Goal: Task Accomplishment & Management: Use online tool/utility

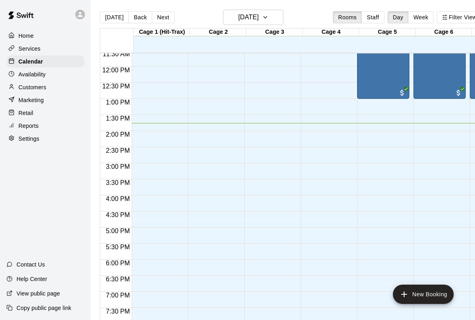
scroll to position [373, 0]
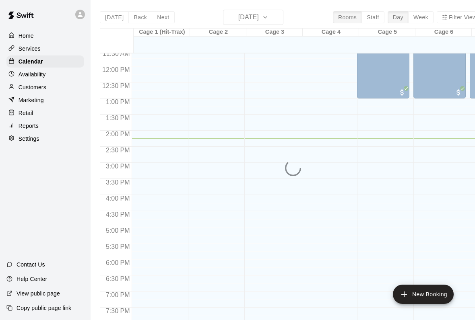
click at [59, 81] on div "Customers" at bounding box center [45, 87] width 78 height 12
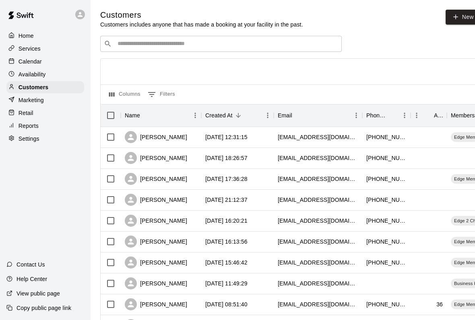
click at [192, 40] on input "Search customers by name or email" at bounding box center [226, 44] width 223 height 8
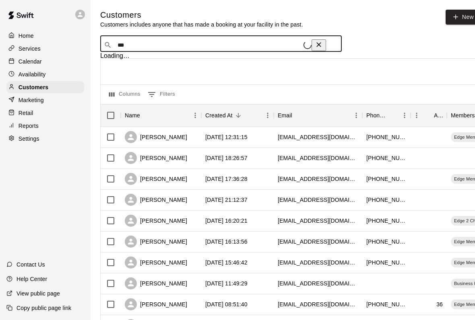
type input "****"
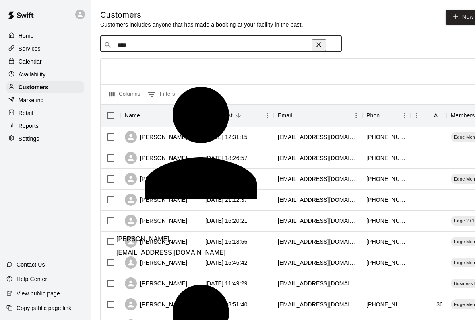
click at [128, 229] on div "[PERSON_NAME] [EMAIL_ADDRESS][DOMAIN_NAME]" at bounding box center [228, 242] width 225 height 27
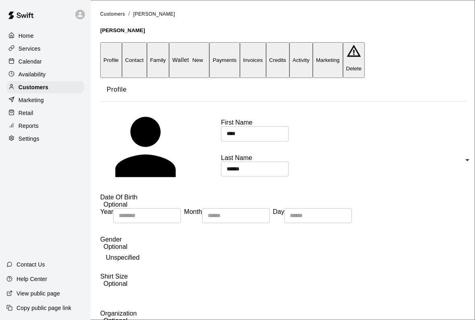
click at [146, 42] on button "Contact" at bounding box center [134, 60] width 25 height 36
select select "**"
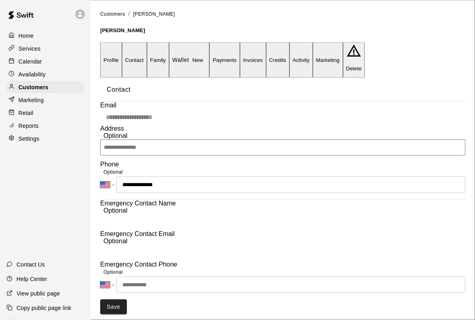
scroll to position [117, 0]
click at [60, 54] on div "Services" at bounding box center [45, 49] width 78 height 12
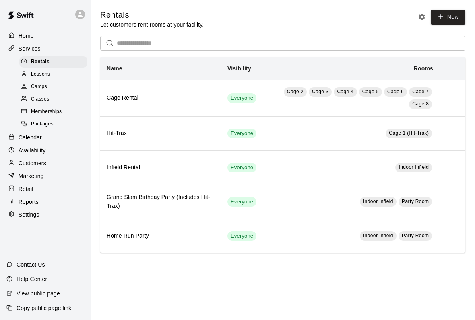
click at [58, 54] on div "Services" at bounding box center [45, 49] width 78 height 12
click at [59, 55] on div "Home Services Rentals Lessons Camps Classes Memberships Packages Calendar Avail…" at bounding box center [45, 125] width 90 height 193
click at [59, 46] on div "Services" at bounding box center [45, 49] width 78 height 12
click at [60, 34] on div "Home" at bounding box center [45, 36] width 78 height 12
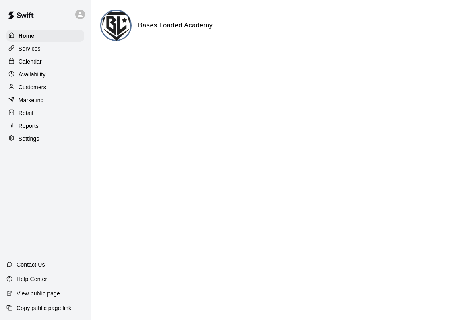
click at [50, 62] on div "Calendar" at bounding box center [45, 62] width 78 height 12
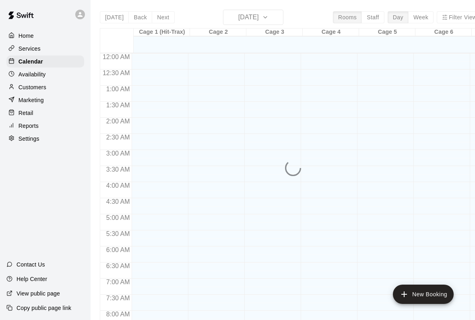
scroll to position [463, 0]
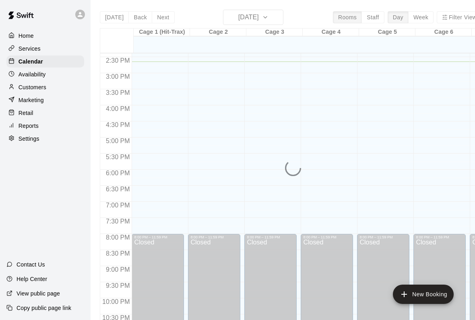
click at [48, 34] on div "Home" at bounding box center [45, 36] width 78 height 12
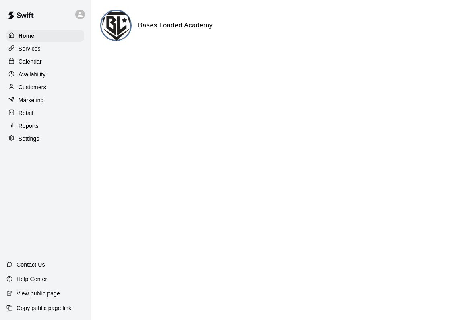
click at [39, 113] on div "Retail" at bounding box center [45, 113] width 78 height 12
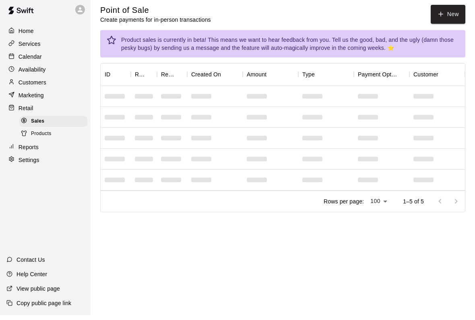
scroll to position [10, 0]
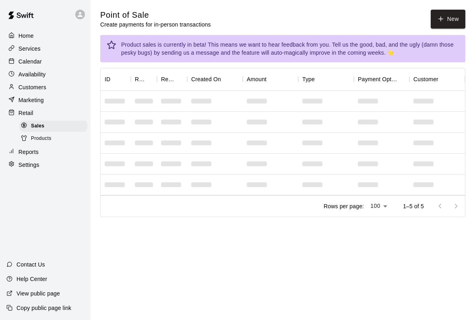
click at [68, 43] on div "Services" at bounding box center [45, 49] width 78 height 12
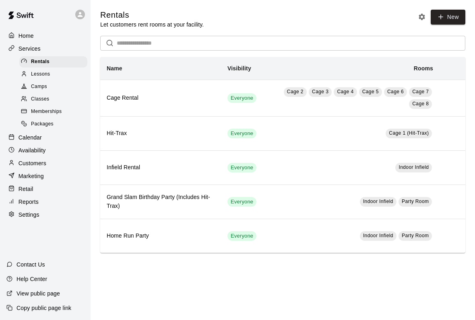
click at [59, 157] on div "Customers" at bounding box center [45, 163] width 78 height 12
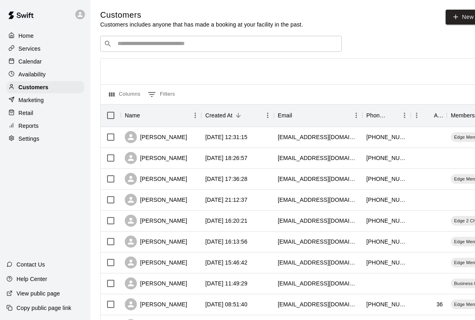
click at [78, 43] on div "Services" at bounding box center [45, 49] width 78 height 12
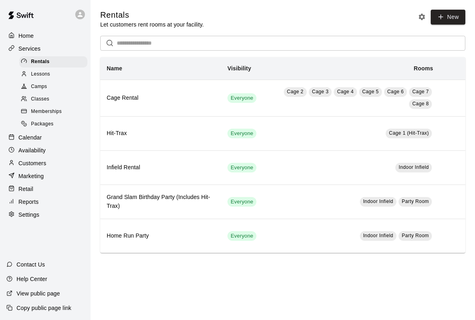
click at [67, 106] on div "Memberships" at bounding box center [53, 111] width 68 height 11
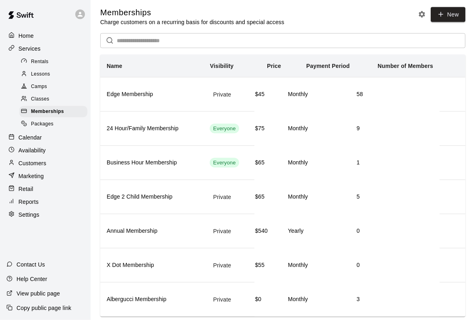
scroll to position [22, 0]
click at [213, 255] on td "Private" at bounding box center [228, 265] width 51 height 34
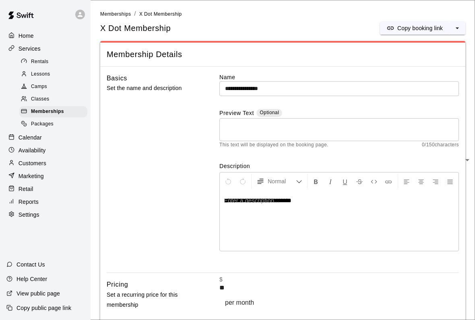
click at [123, 275] on div "**********" at bounding box center [282, 264] width 365 height 395
click at [445, 26] on button "Copy booking link" at bounding box center [414, 28] width 69 height 13
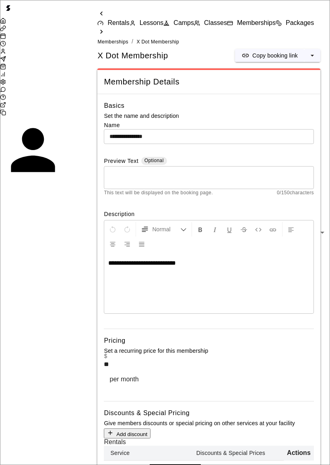
click at [17, 33] on div "Services" at bounding box center [44, 29] width 88 height 8
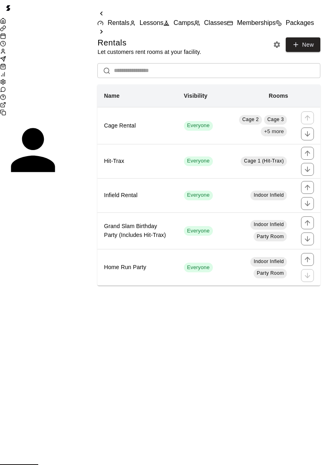
click at [19, 25] on div "Home" at bounding box center [44, 22] width 88 height 8
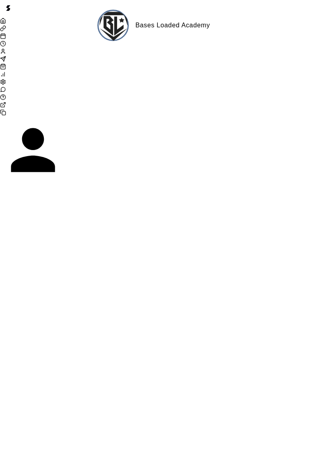
click at [5, 25] on div "Home" at bounding box center [44, 22] width 88 height 8
click at [6, 24] on icon "Home" at bounding box center [3, 21] width 6 height 6
click at [6, 54] on icon "Customers" at bounding box center [3, 51] width 6 height 6
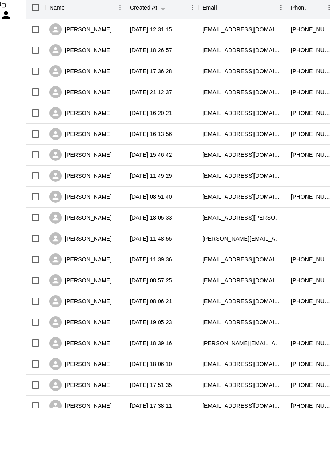
scroll to position [53, 0]
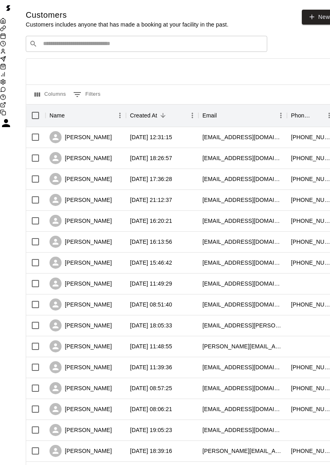
click at [6, 39] on icon "Calendar" at bounding box center [3, 36] width 6 height 6
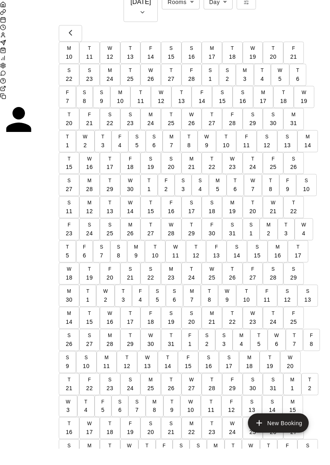
scroll to position [331, -21]
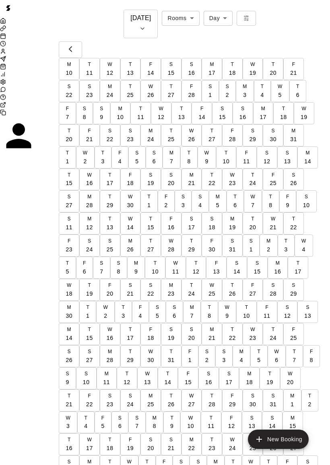
click at [6, 54] on icon "Customers" at bounding box center [3, 51] width 6 height 6
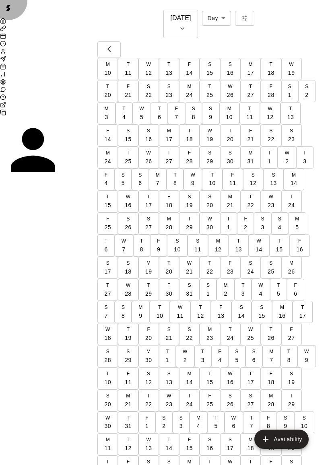
click at [10, 56] on div "Customers" at bounding box center [44, 52] width 88 height 8
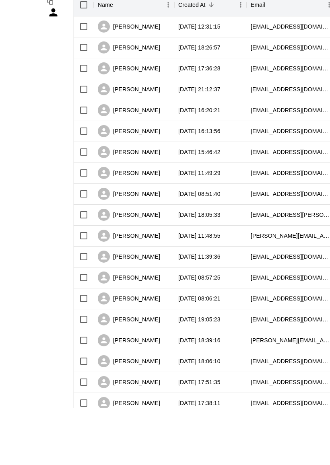
scroll to position [54, 0]
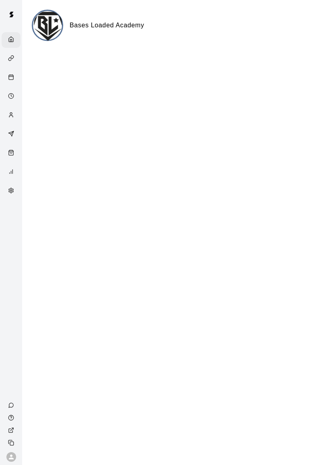
click at [10, 115] on icon "Customers" at bounding box center [11, 115] width 6 height 6
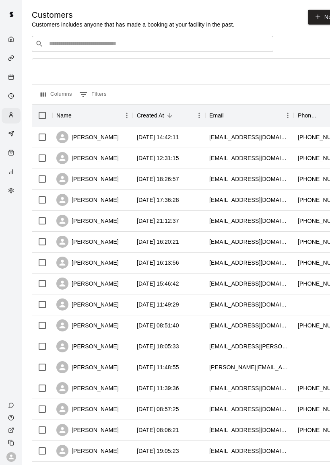
click at [105, 37] on div "​ ​" at bounding box center [152, 44] width 241 height 16
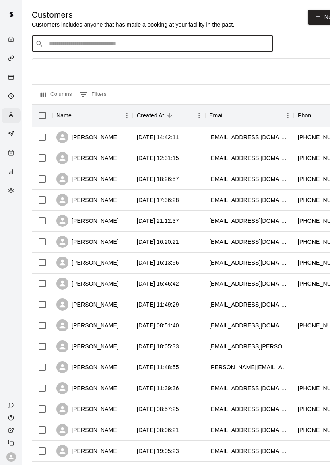
type input "*"
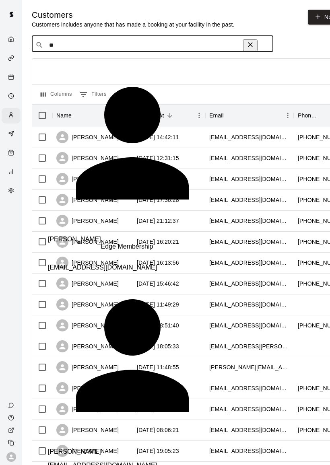
type input "*"
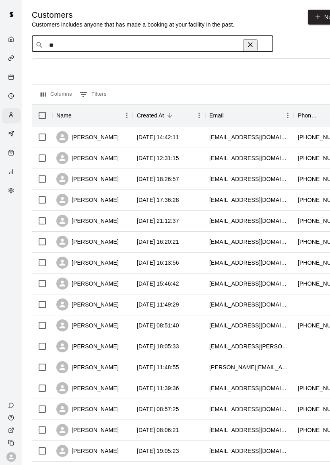
type input "*"
click at [283, 35] on div "Customers Customers includes anyone that has made a booking at your facility in…" at bounding box center [187, 341] width 310 height 662
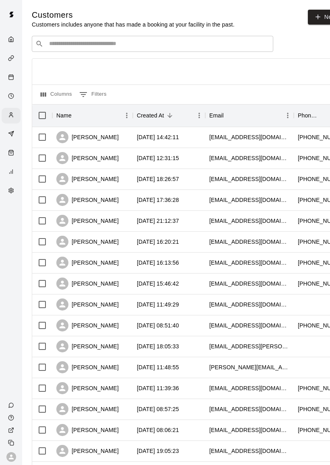
click at [283, 35] on div "Customers Customers includes anyone that has made a booking at your facility in…" at bounding box center [187, 341] width 310 height 662
click at [83, 37] on div "​ ​" at bounding box center [152, 44] width 241 height 16
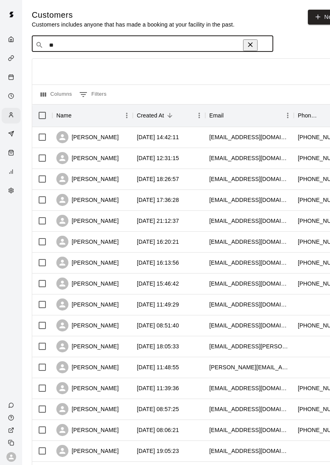
type input "*"
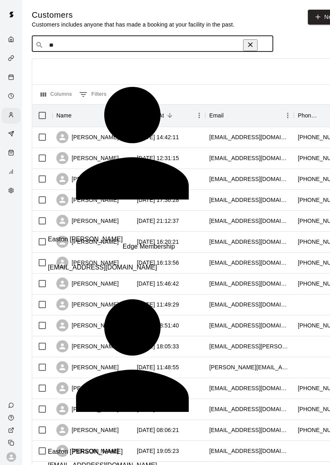
type input "*"
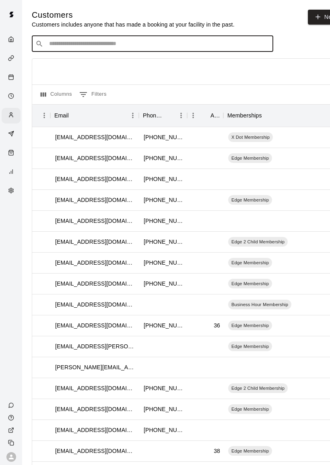
scroll to position [0, 154]
click at [80, 41] on input "Search customers by name or email" at bounding box center [158, 44] width 223 height 8
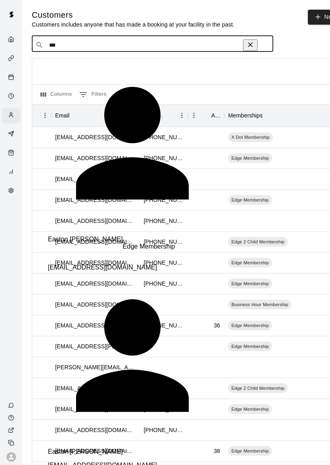
type input "****"
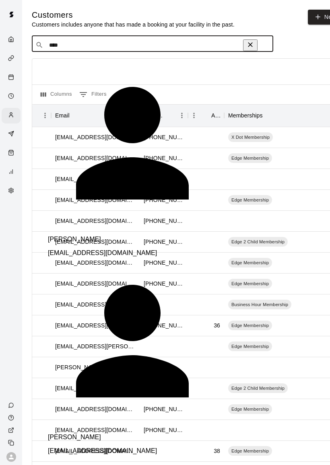
click at [160, 229] on div "[PERSON_NAME] [EMAIL_ADDRESS][DOMAIN_NAME]" at bounding box center [160, 242] width 225 height 27
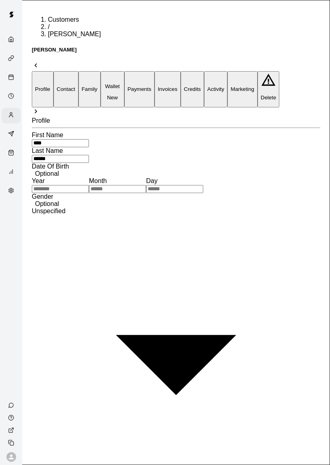
click at [154, 71] on button "Payments" at bounding box center [139, 89] width 30 height 36
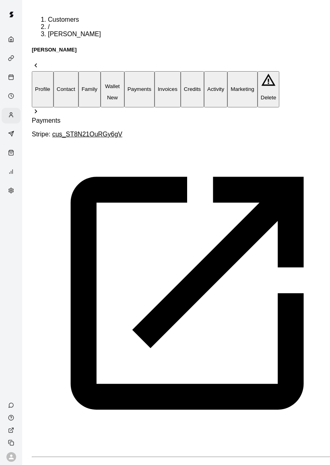
scroll to position [0, 107]
click at [257, 71] on button "Marketing" at bounding box center [242, 89] width 30 height 36
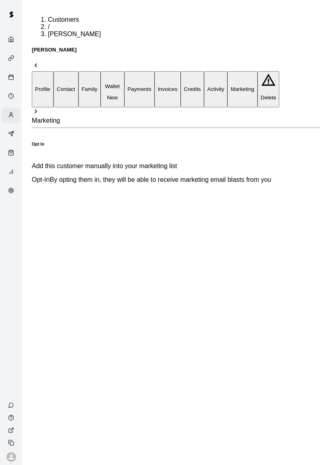
scroll to position [0, 0]
click at [53, 71] on button "Profile" at bounding box center [43, 89] width 22 height 36
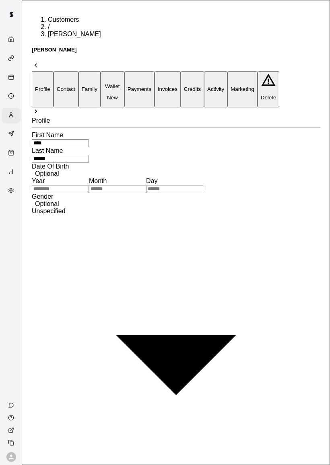
scroll to position [75, 0]
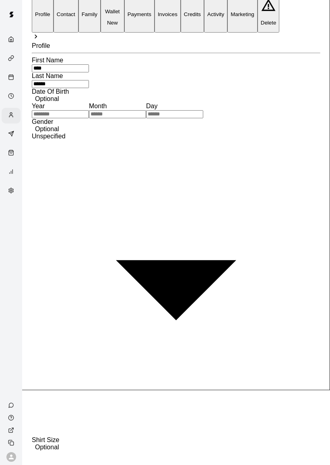
click at [14, 117] on div "Customers" at bounding box center [13, 116] width 10 height 8
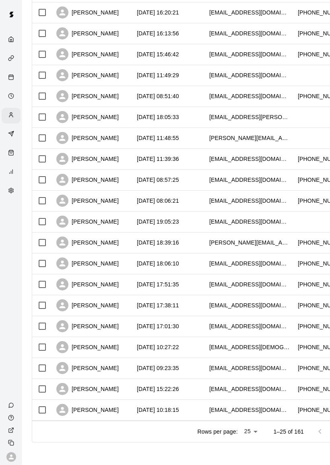
scroll to position [230, 22]
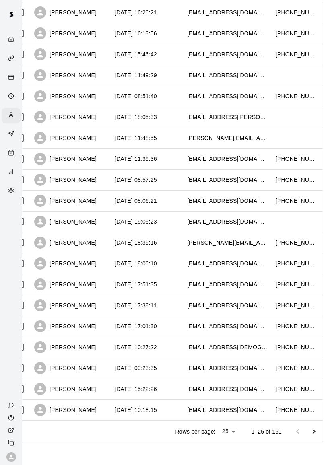
click at [313, 435] on icon "Go to next page" at bounding box center [314, 432] width 10 height 10
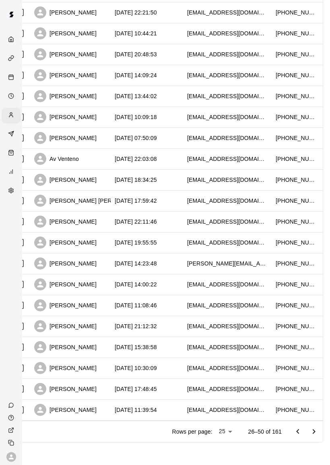
click at [320, 432] on button "Go to next page" at bounding box center [314, 432] width 16 height 16
click at [318, 431] on icon "Go to next page" at bounding box center [314, 432] width 10 height 10
click at [312, 425] on button "Go to next page" at bounding box center [314, 432] width 16 height 16
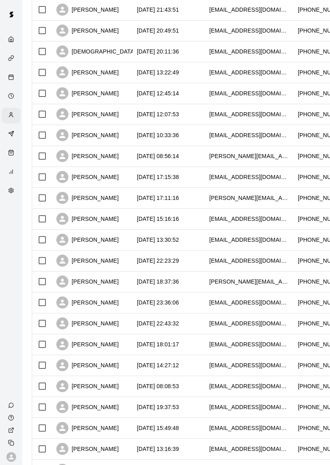
scroll to position [0, 0]
click at [16, 152] on div "Retail" at bounding box center [13, 154] width 10 height 8
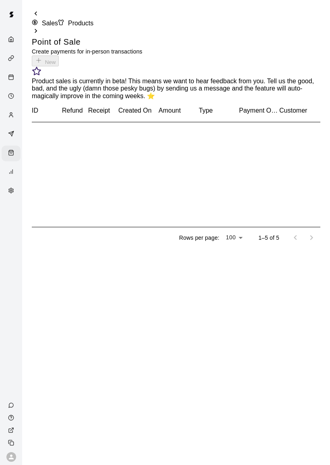
click at [307, 39] on div "Point of Sale Create payments for in-person transactions New" at bounding box center [176, 52] width 288 height 30
click at [299, 37] on div "Point of Sale Create payments for in-person transactions New" at bounding box center [176, 52] width 288 height 30
click at [294, 39] on div "Point of Sale Create payments for in-person transactions New" at bounding box center [176, 52] width 288 height 30
click at [299, 41] on div "Point of Sale Create payments for in-person transactions New" at bounding box center [176, 52] width 288 height 30
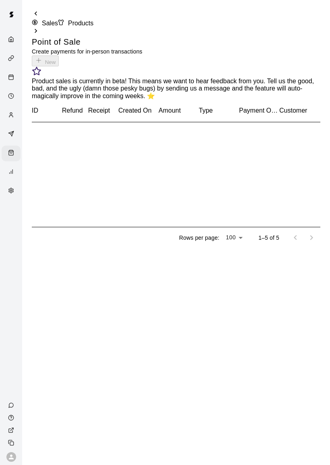
click at [304, 42] on div "Point of Sale Create payments for in-person transactions New" at bounding box center [176, 52] width 288 height 30
click at [301, 43] on div "Point of Sale Create payments for in-person transactions New" at bounding box center [176, 52] width 288 height 30
click at [303, 37] on div "Point of Sale Create payments for in-person transactions New" at bounding box center [176, 52] width 288 height 30
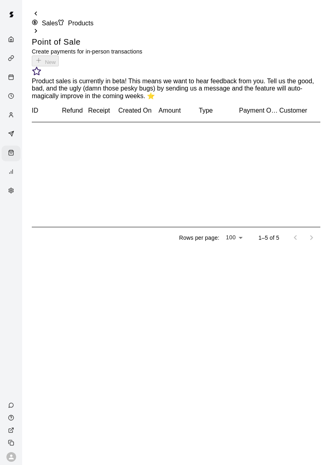
click at [306, 45] on div "Point of Sale Create payments for in-person transactions New" at bounding box center [176, 52] width 288 height 30
click at [306, 44] on div "Point of Sale Create payments for in-person transactions New" at bounding box center [176, 52] width 288 height 30
click at [311, 37] on div "Point of Sale Create payments for in-person transactions New" at bounding box center [176, 52] width 288 height 30
click at [301, 43] on div "Point of Sale Create payments for in-person transactions New" at bounding box center [176, 52] width 288 height 30
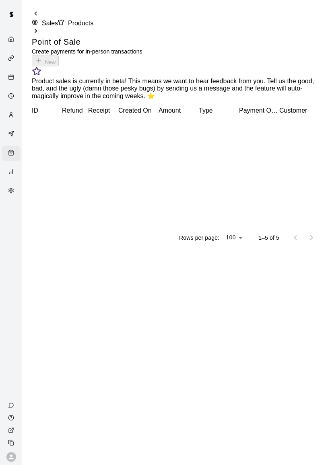
click at [308, 37] on div "Point of Sale Create payments for in-person transactions New" at bounding box center [176, 52] width 288 height 30
click at [306, 37] on div "Point of Sale Create payments for in-person transactions New" at bounding box center [176, 52] width 288 height 30
click at [59, 56] on button "New" at bounding box center [45, 61] width 27 height 11
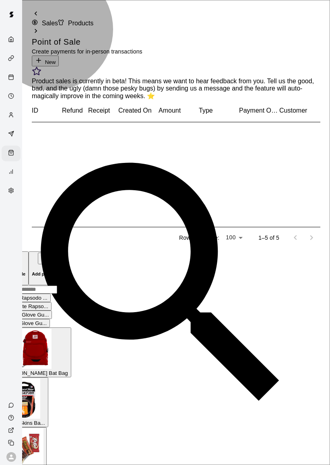
click at [58, 253] on div "Add product" at bounding box center [45, 265] width 27 height 24
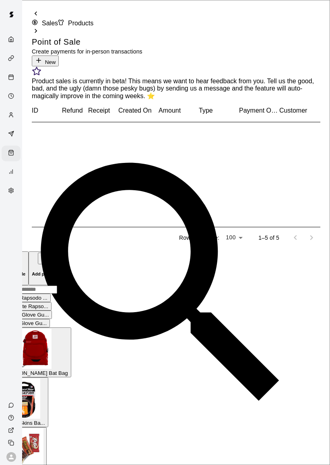
scroll to position [256, 0]
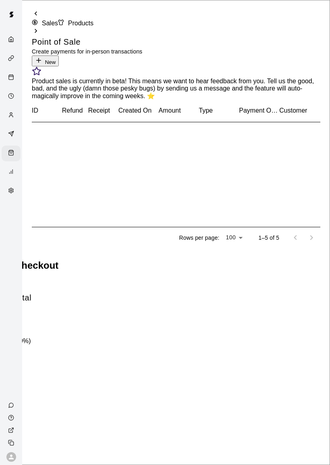
type input "**********"
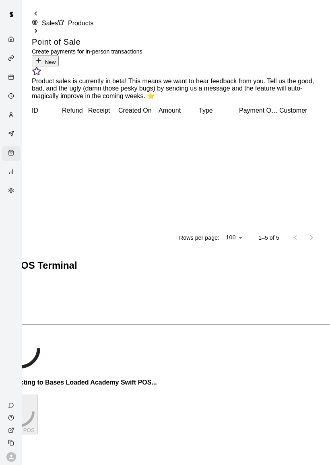
click at [271, 433] on div "Send to POS" at bounding box center [165, 415] width 330 height 40
click at [38, 428] on button "Send to POS" at bounding box center [19, 415] width 38 height 40
click at [280, 428] on div "Send to POS" at bounding box center [165, 415] width 330 height 40
click at [278, 426] on div "Send to POS" at bounding box center [165, 415] width 330 height 40
click at [284, 430] on div "Send to POS" at bounding box center [165, 415] width 330 height 40
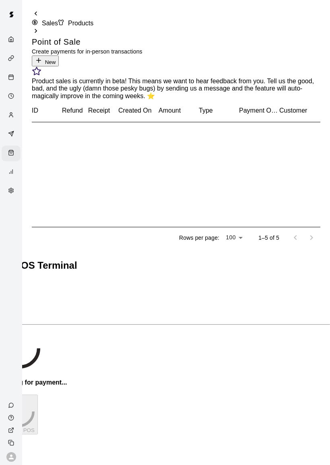
click at [284, 431] on div "Send to POS" at bounding box center [165, 415] width 330 height 40
click at [285, 434] on div "Send to POS" at bounding box center [165, 415] width 330 height 40
click at [288, 434] on div "Send to POS" at bounding box center [165, 415] width 330 height 40
click at [260, 425] on div "Send to POS" at bounding box center [165, 415] width 330 height 40
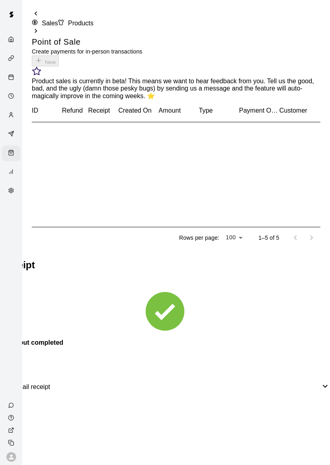
click at [19, 414] on button "Done" at bounding box center [9, 410] width 19 height 8
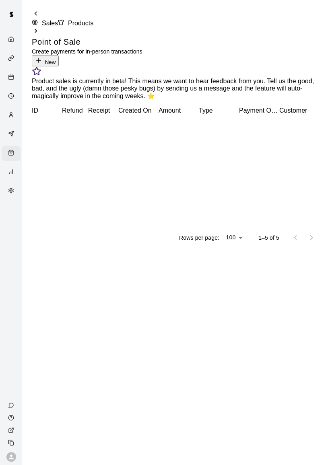
click at [14, 118] on icon "Customers" at bounding box center [11, 115] width 6 height 6
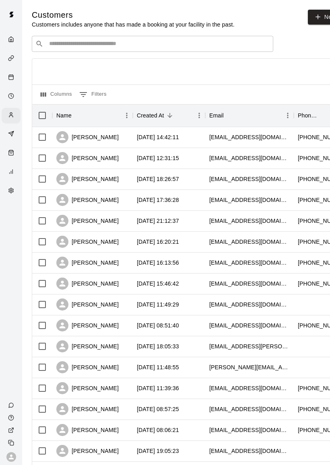
click at [10, 60] on icon "Services" at bounding box center [11, 58] width 6 height 6
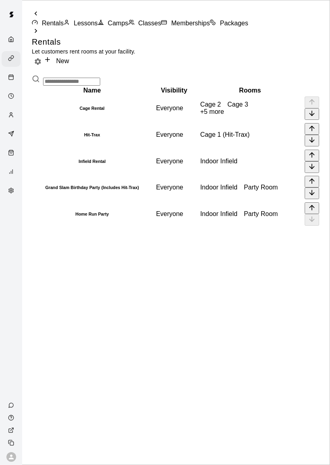
click at [14, 86] on div "Calendar" at bounding box center [11, 78] width 19 height 16
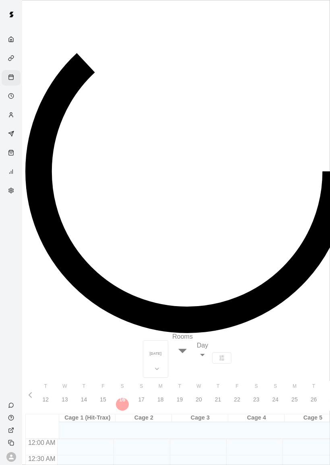
scroll to position [345, 0]
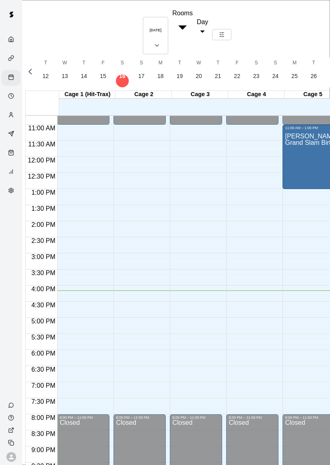
click at [9, 119] on div "Customers" at bounding box center [13, 116] width 10 height 8
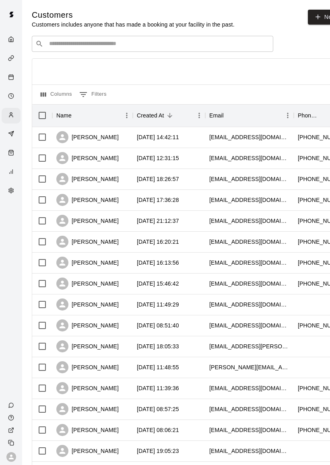
click at [10, 58] on icon "Services" at bounding box center [11, 58] width 6 height 6
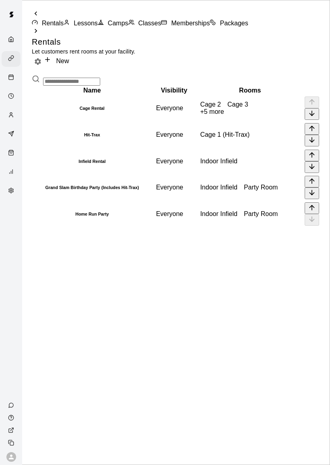
click at [98, 20] on span "Lessons" at bounding box center [86, 23] width 24 height 7
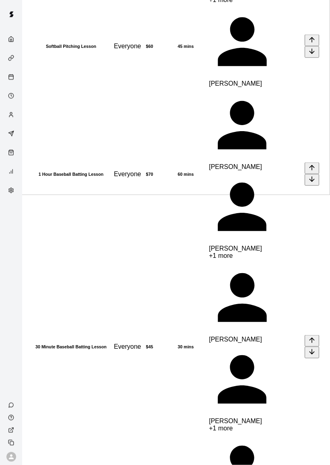
scroll to position [283, 0]
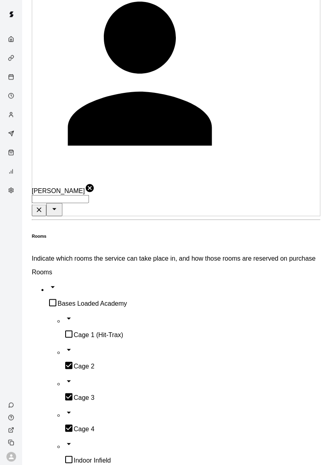
scroll to position [716, 0]
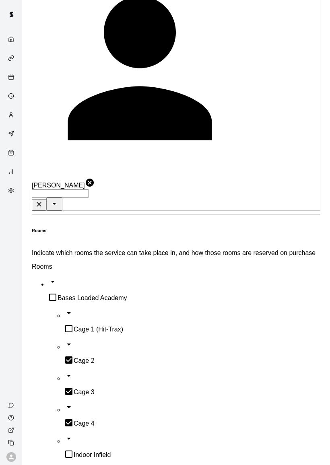
click at [11, 56] on div "Services" at bounding box center [13, 59] width 10 height 8
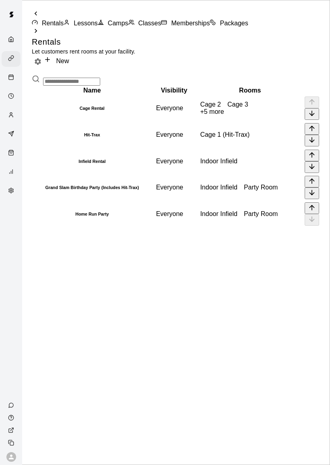
click at [13, 60] on icon "Services" at bounding box center [11, 58] width 6 height 6
click at [16, 64] on div "Services" at bounding box center [11, 59] width 19 height 16
click at [20, 84] on div "Calendar" at bounding box center [11, 78] width 19 height 16
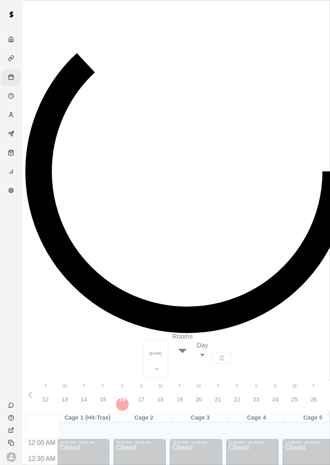
scroll to position [345, 0]
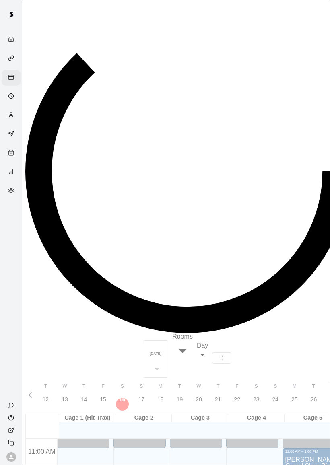
click at [12, 97] on icon "Availability" at bounding box center [11, 96] width 6 height 6
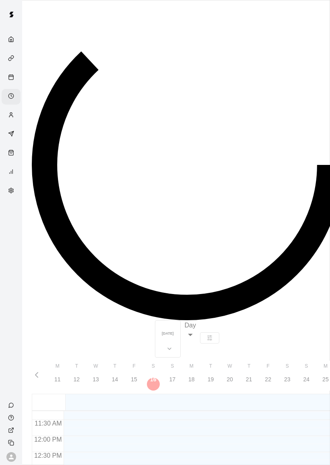
scroll to position [361, 0]
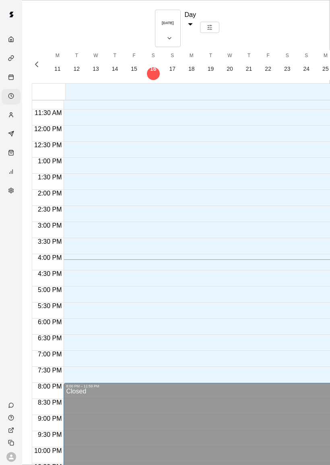
click at [16, 123] on div "Customers" at bounding box center [11, 116] width 19 height 16
